Goal: Information Seeking & Learning: Learn about a topic

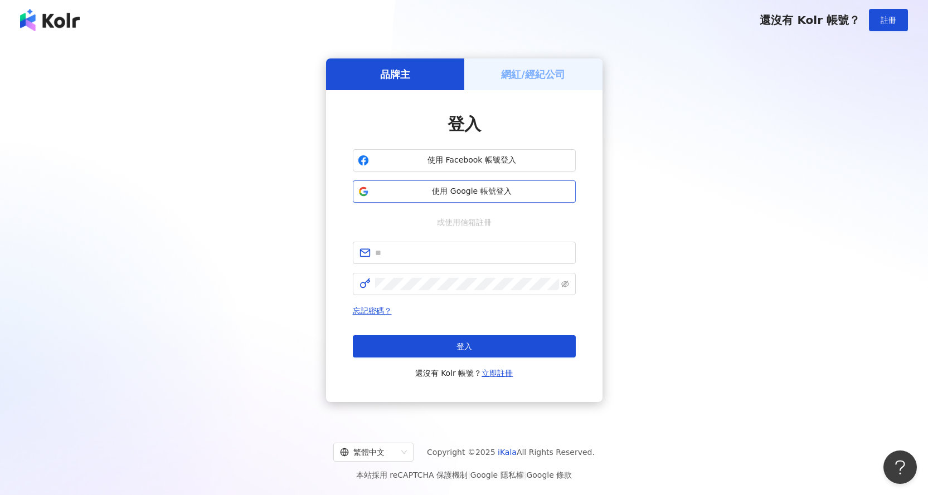
click at [488, 195] on span "使用 Google 帳號登入" at bounding box center [471, 191] width 197 height 11
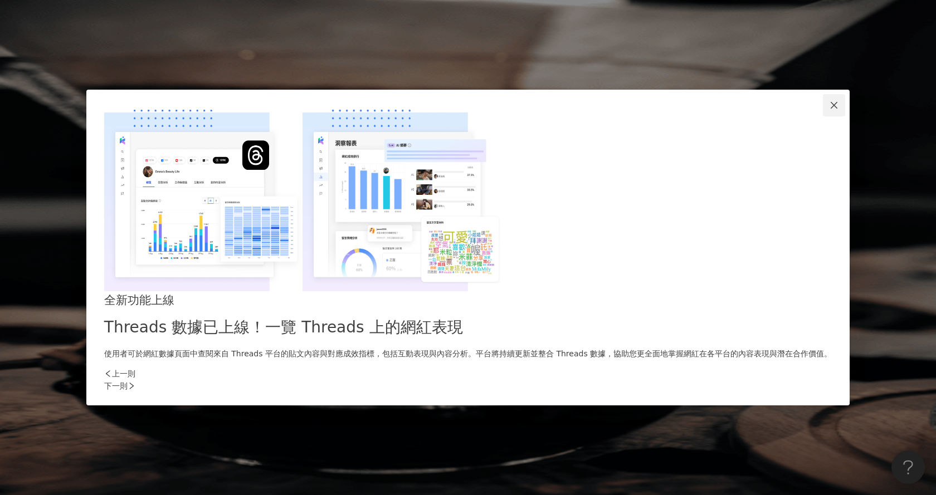
click at [830, 110] on icon "close" at bounding box center [834, 105] width 9 height 9
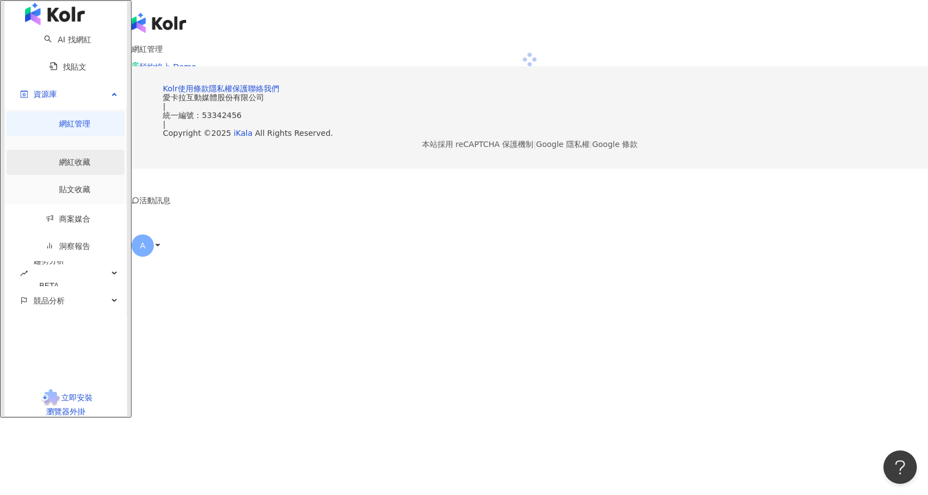
click at [70, 163] on link "網紅收藏" at bounding box center [74, 162] width 31 height 9
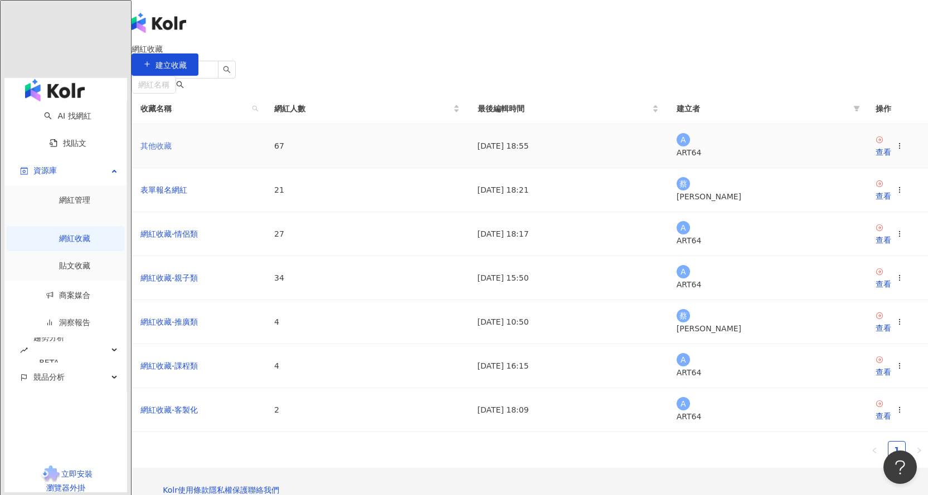
click at [172, 150] on link "其他收藏" at bounding box center [155, 146] width 31 height 9
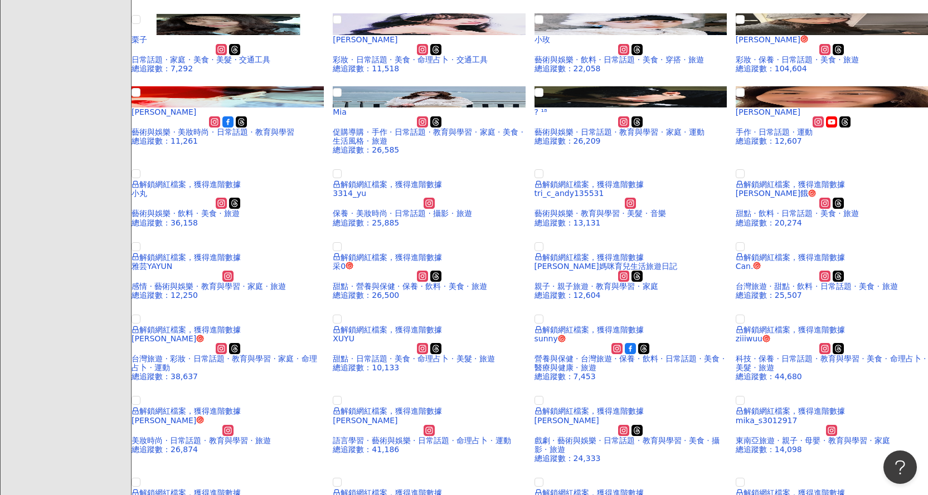
scroll to position [390, 0]
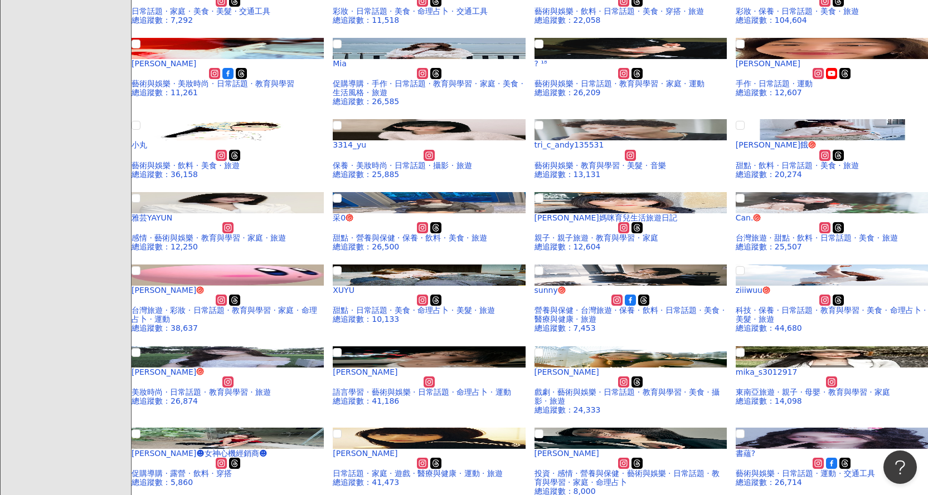
click at [142, 330] on div "解鎖網紅檔案，獲得進階數據 波波 總追蹤數 ： 14,330 解鎖網紅檔案，獲得進階數據 [PERSON_NAME][MEDICAL_DATA] 日常話題 ·…" at bounding box center [530, 385] width 796 height 1330
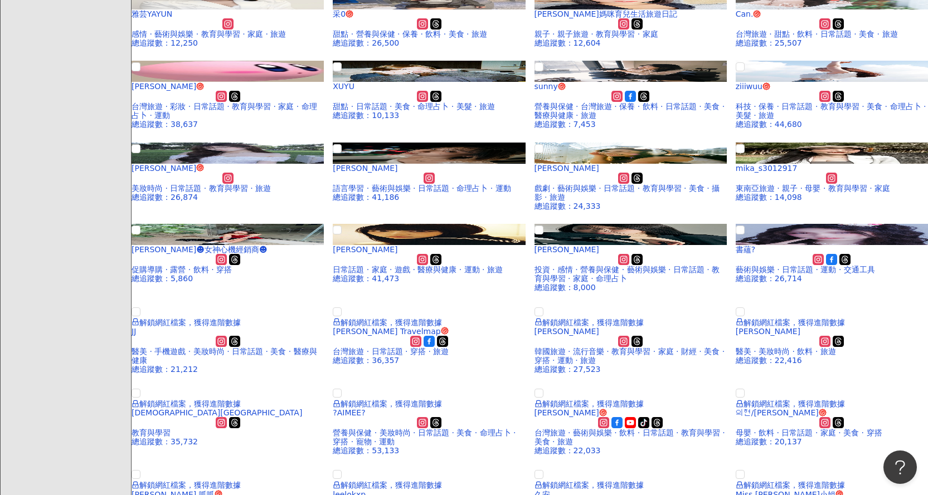
scroll to position [613, 0]
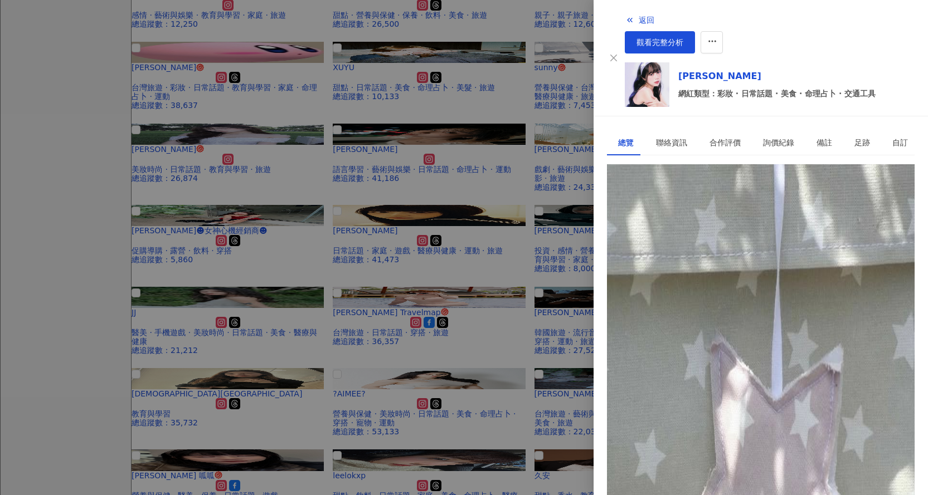
scroll to position [0, 0]
click at [665, 183] on div "2,299" at bounding box center [653, 189] width 22 height 12
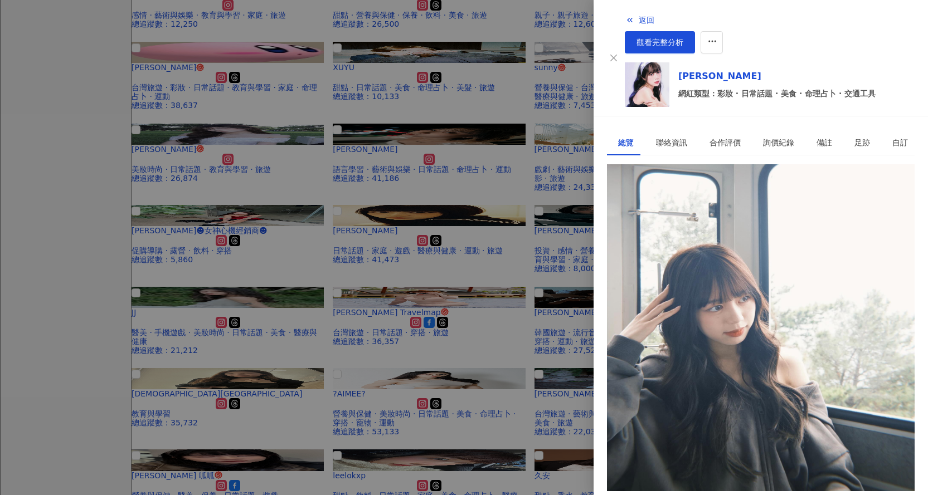
click at [634, 183] on div "9,219" at bounding box center [622, 189] width 22 height 12
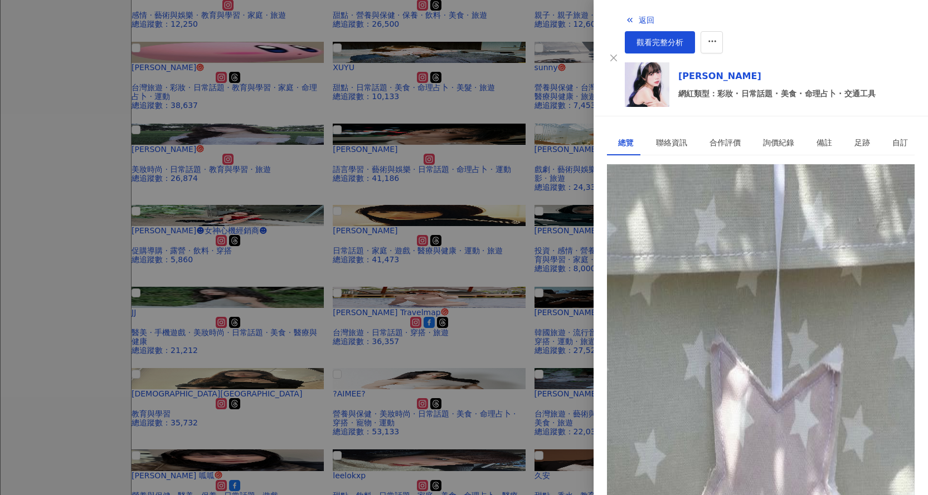
click at [490, 303] on div at bounding box center [464, 247] width 928 height 495
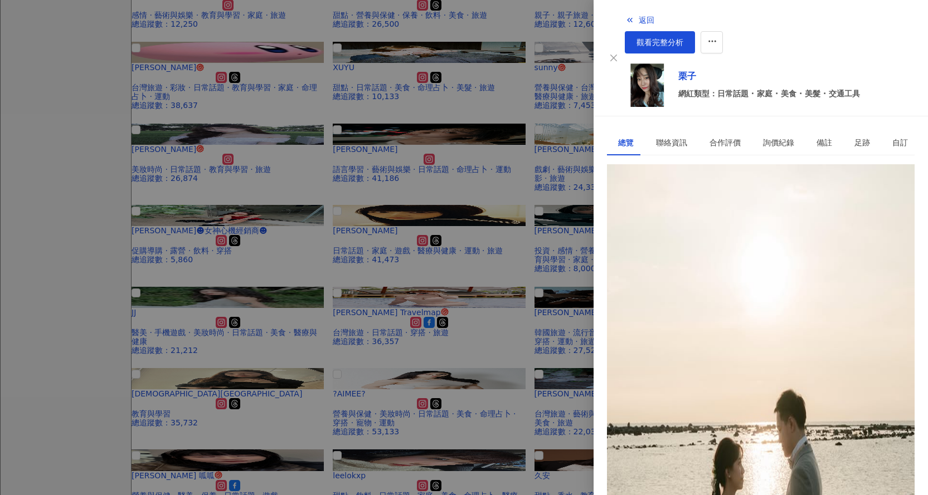
click at [705, 209] on div "[URL][DOMAIN_NAME]" at bounding box center [661, 215] width 87 height 12
